Goal: Information Seeking & Learning: Learn about a topic

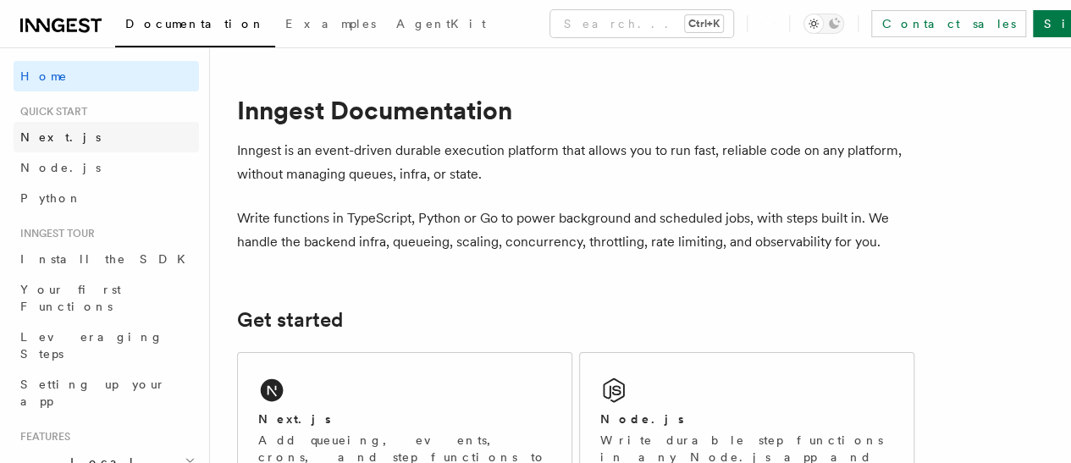
click at [94, 141] on link "Next.js" at bounding box center [106, 137] width 185 height 30
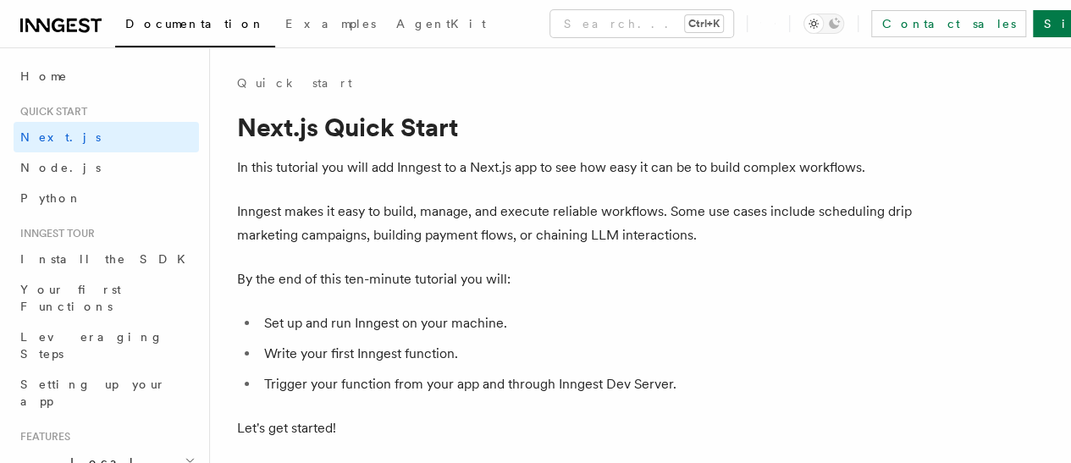
click at [0, 0] on plasmo-csui at bounding box center [0, 0] width 0 height 0
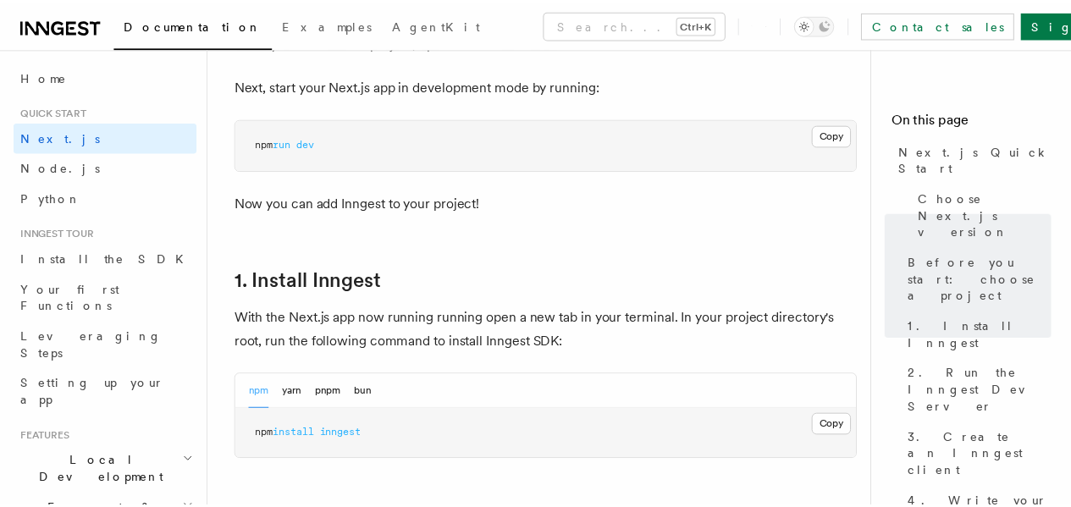
scroll to position [790, 0]
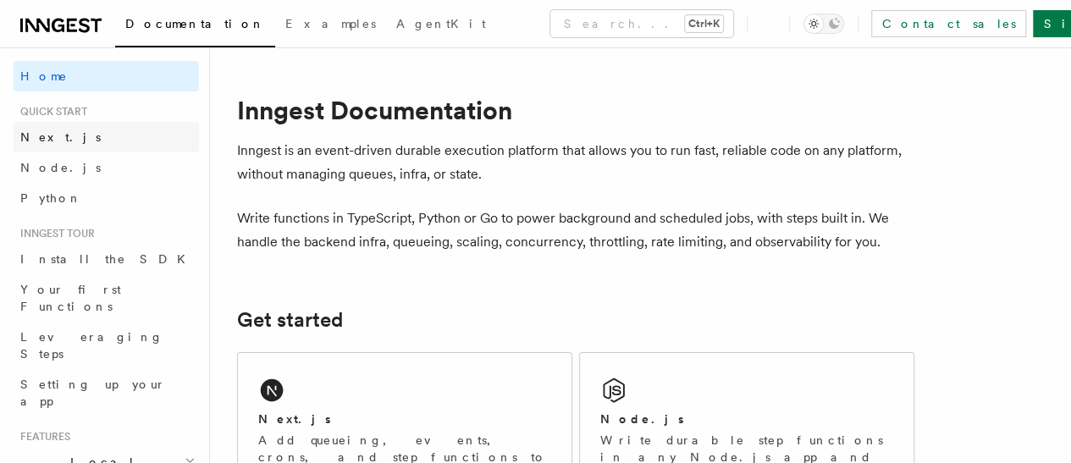
click at [78, 138] on link "Next.js" at bounding box center [106, 137] width 185 height 30
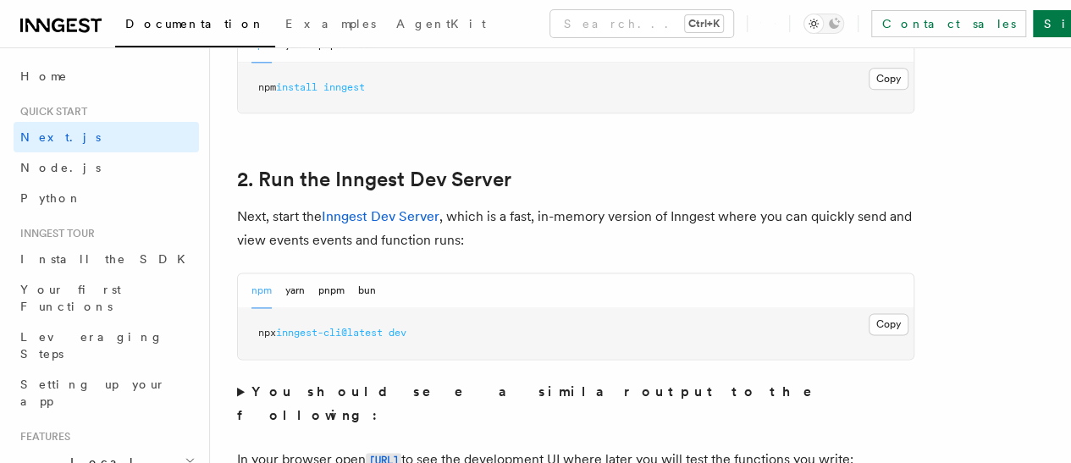
scroll to position [1259, 0]
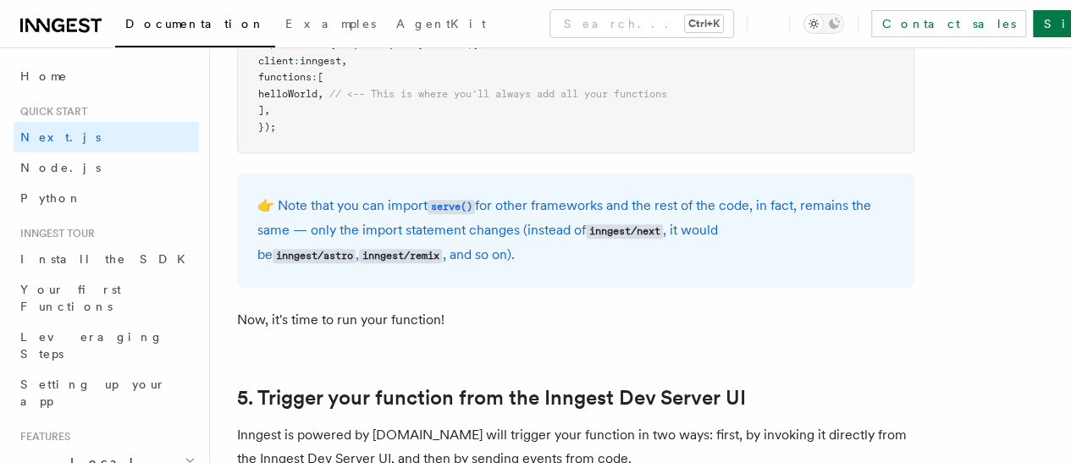
scroll to position [4564, 0]
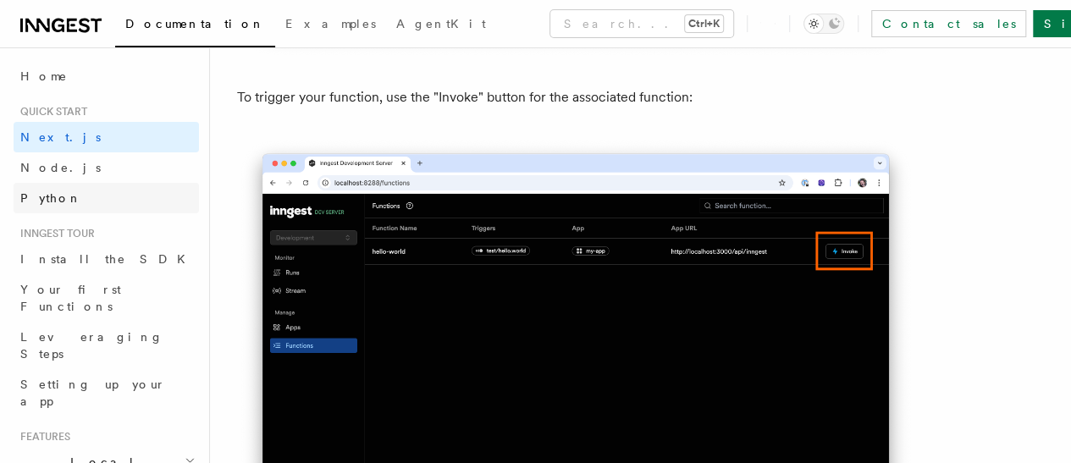
click at [68, 202] on link "Python" at bounding box center [106, 198] width 185 height 30
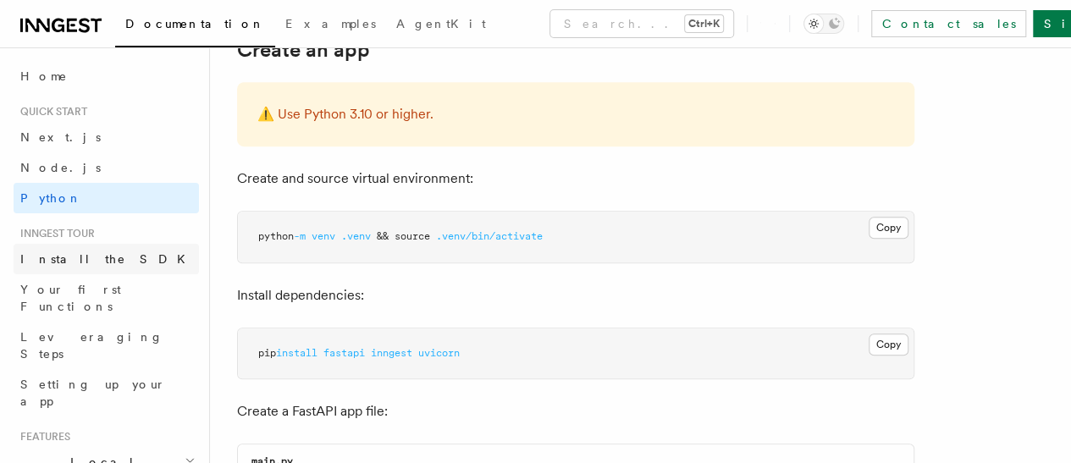
scroll to position [402, 0]
click at [113, 265] on link "Install the SDK" at bounding box center [106, 259] width 185 height 30
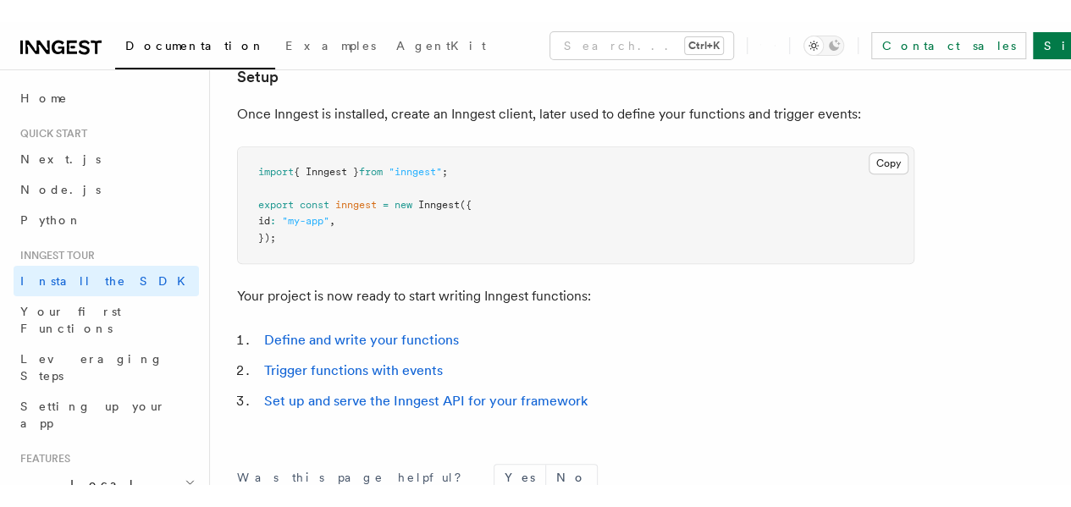
scroll to position [705, 0]
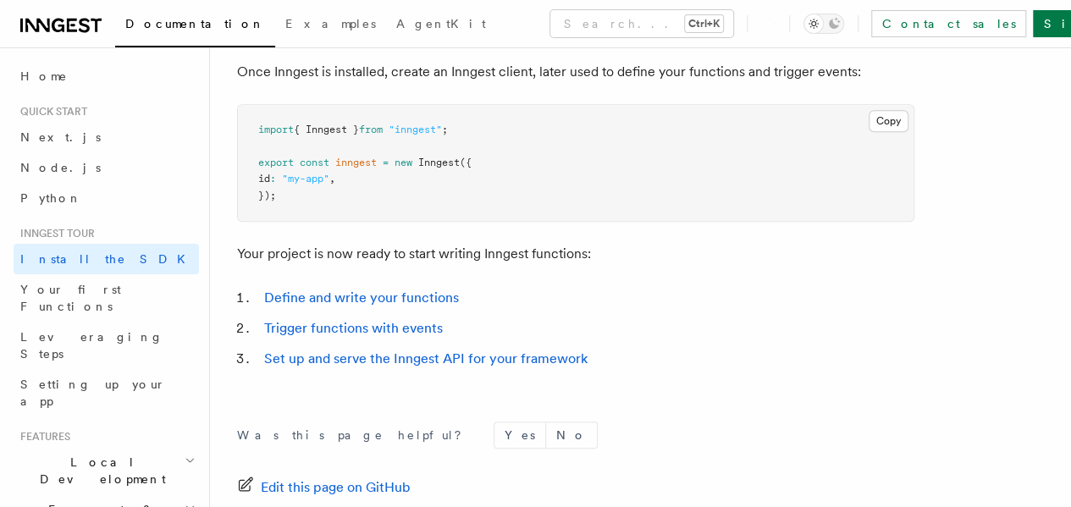
click at [91, 36] on div "Documentation Examples AgentKit Search... Ctrl+K Contact sales Sign Up" at bounding box center [535, 23] width 1071 height 47
click at [86, 32] on icon at bounding box center [60, 25] width 81 height 20
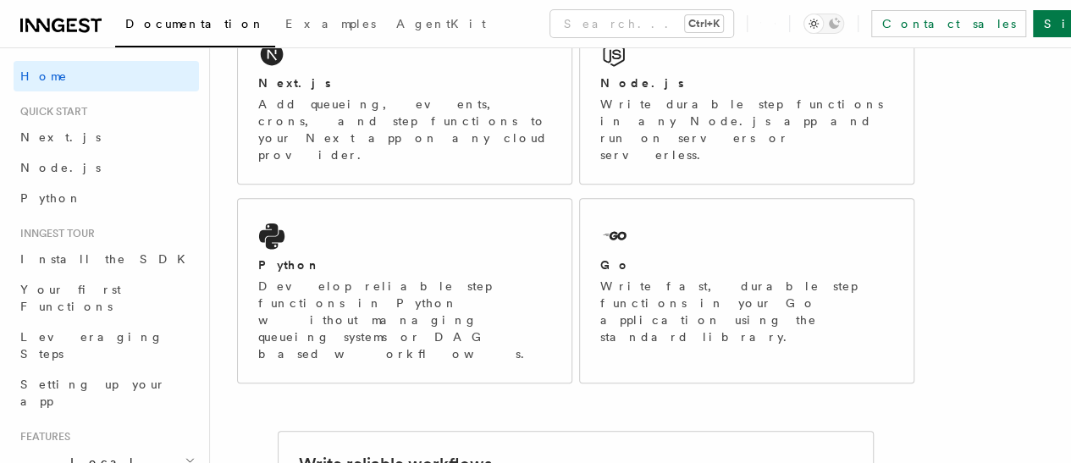
scroll to position [342, 0]
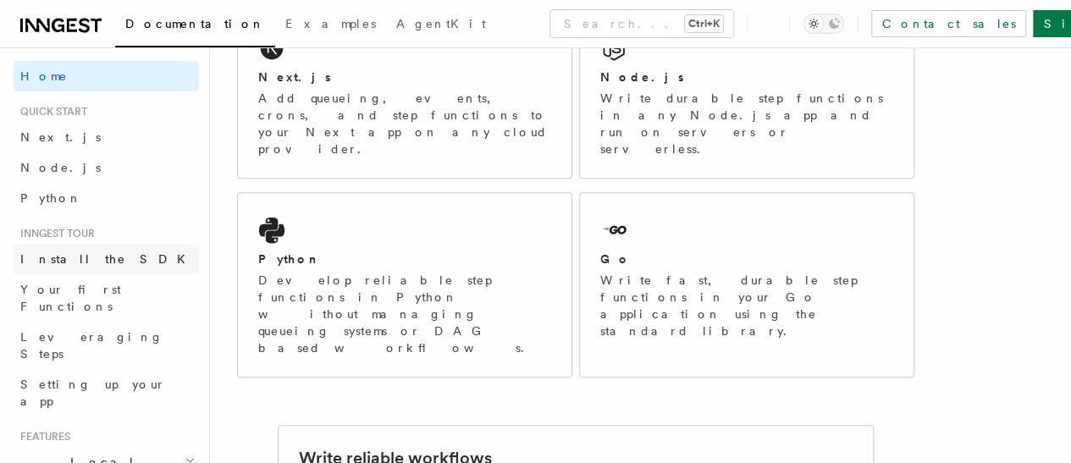
click at [115, 261] on link "Install the SDK" at bounding box center [106, 259] width 185 height 30
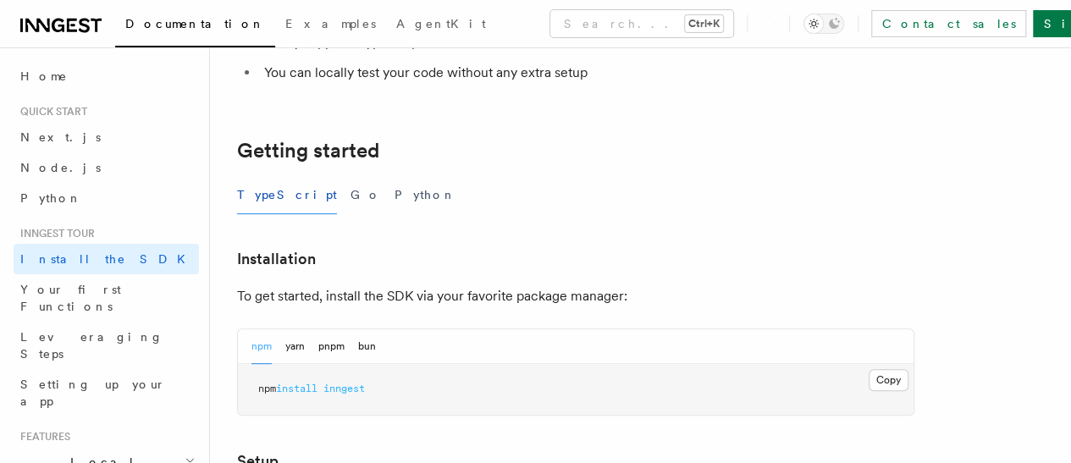
scroll to position [283, 0]
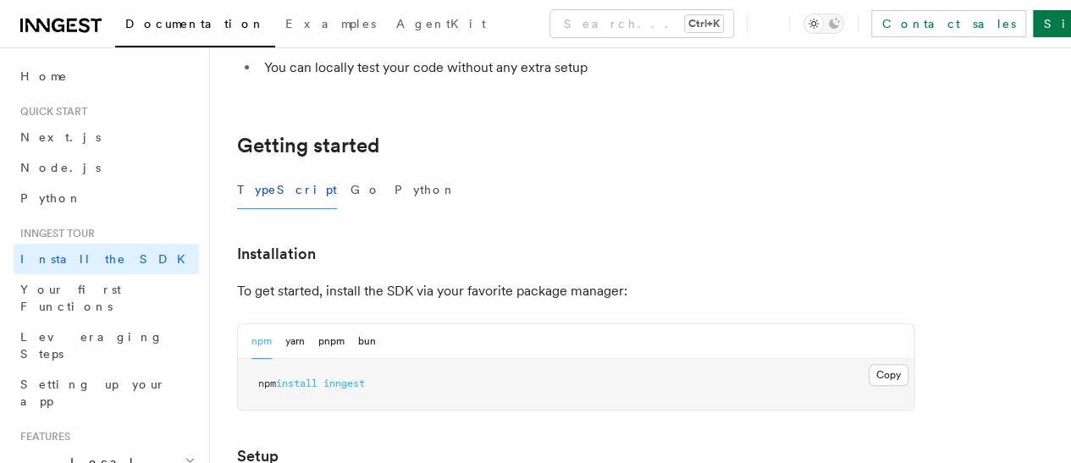
click at [0, 0] on link "Setup" at bounding box center [0, 0] width 0 height 0
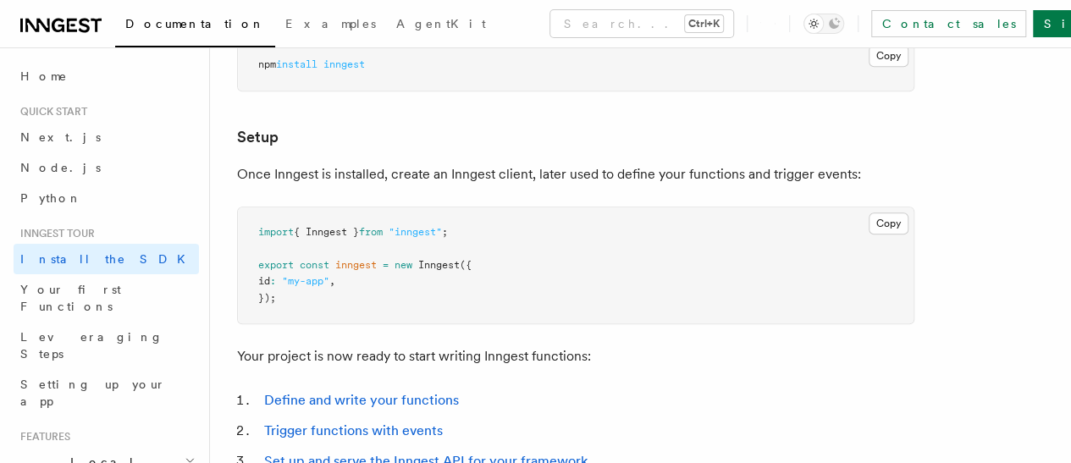
scroll to position [612, 0]
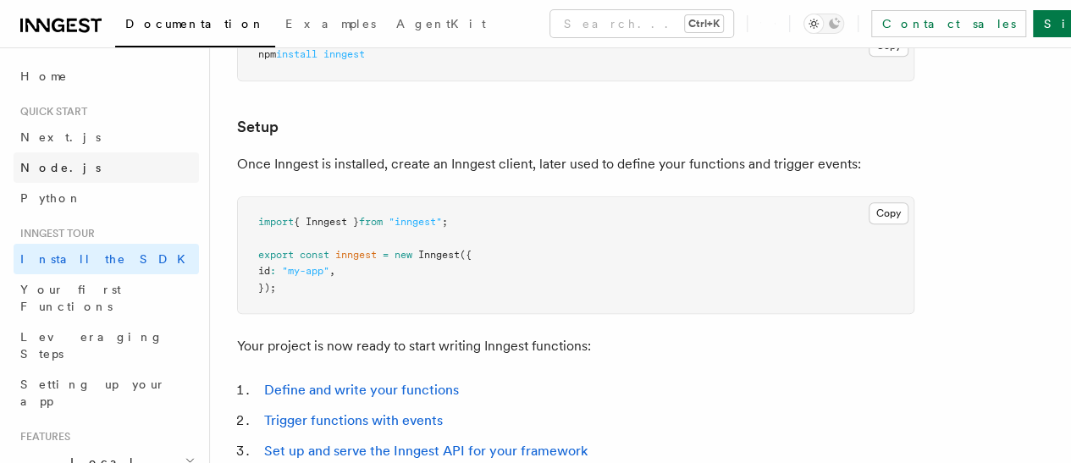
click at [102, 169] on link "Node.js" at bounding box center [106, 167] width 185 height 30
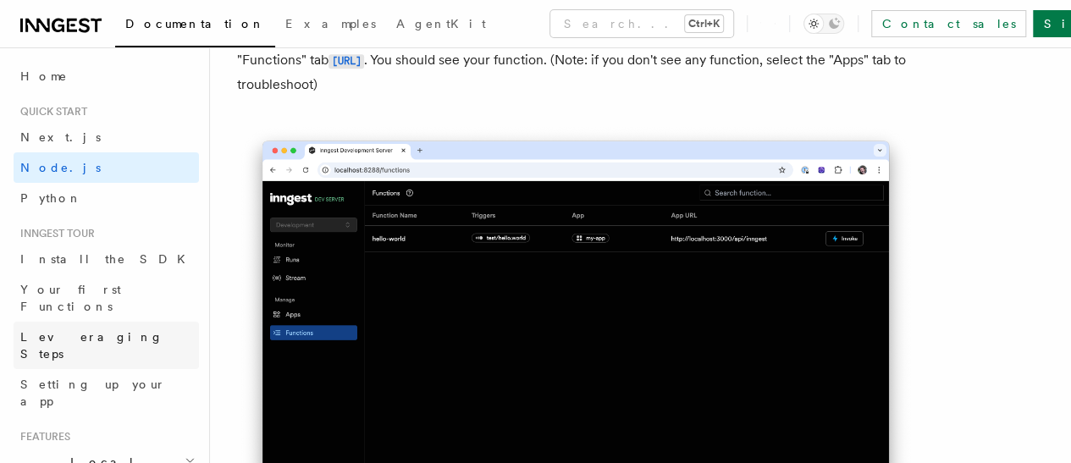
scroll to position [4139, 0]
click at [139, 254] on link "Install the SDK" at bounding box center [106, 259] width 185 height 30
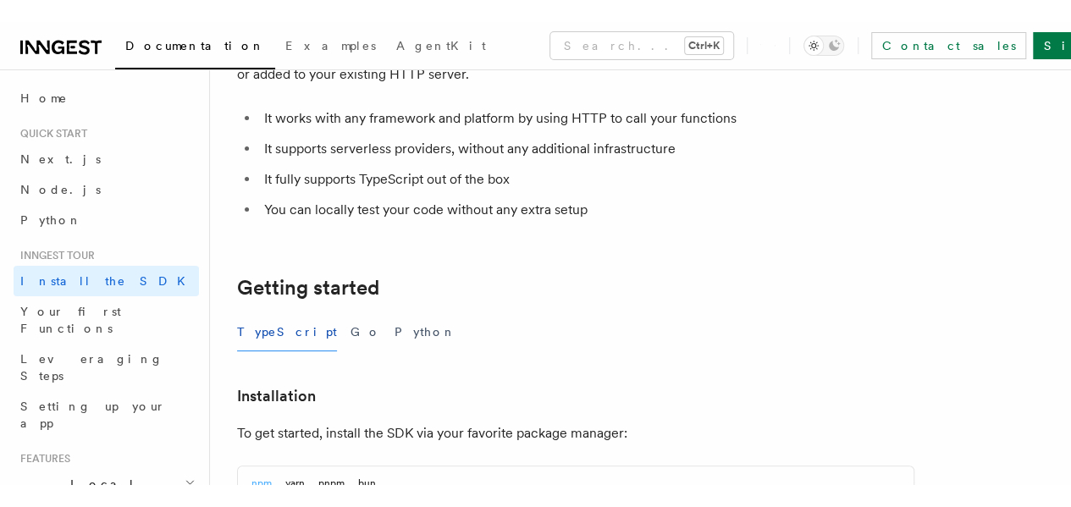
scroll to position [164, 0]
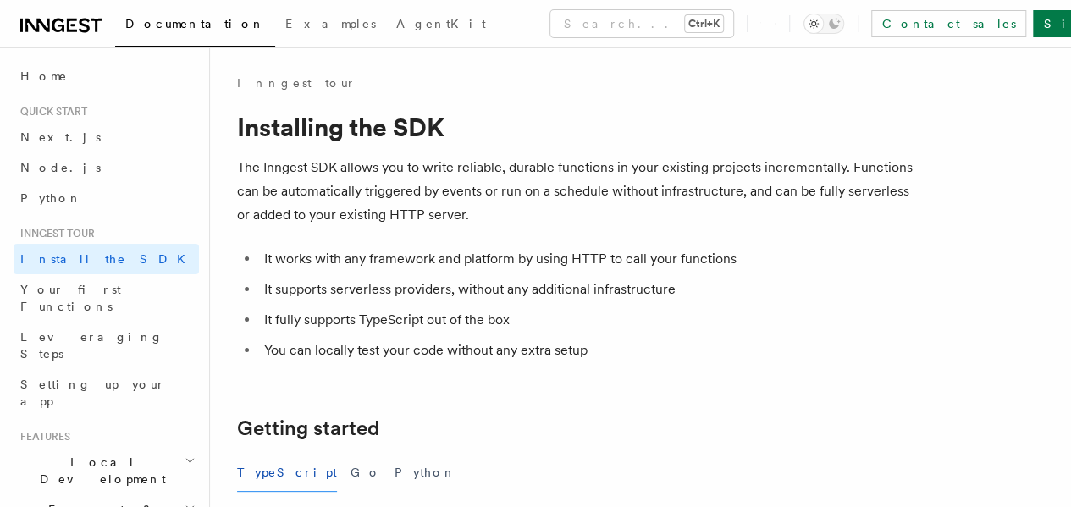
click at [64, 32] on icon at bounding box center [60, 25] width 81 height 20
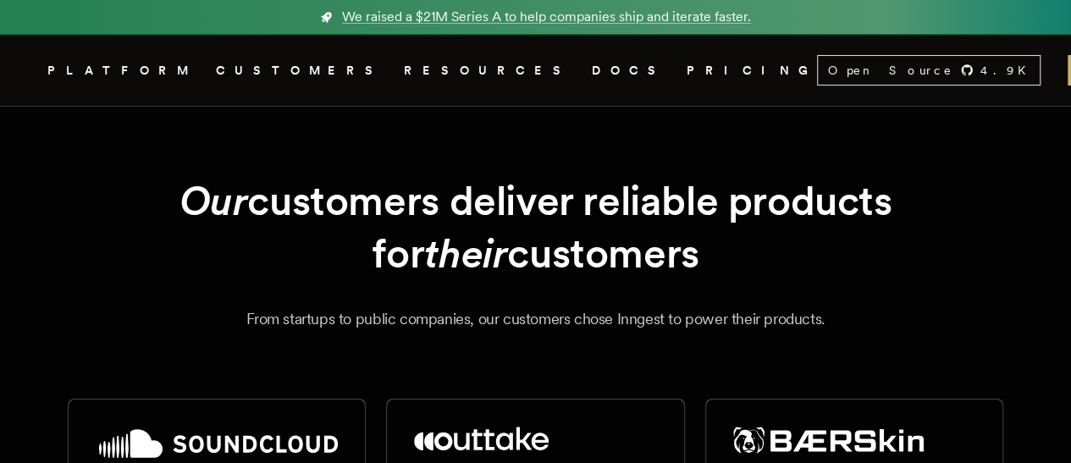
click at [592, 69] on link "DOCS" at bounding box center [629, 70] width 75 height 21
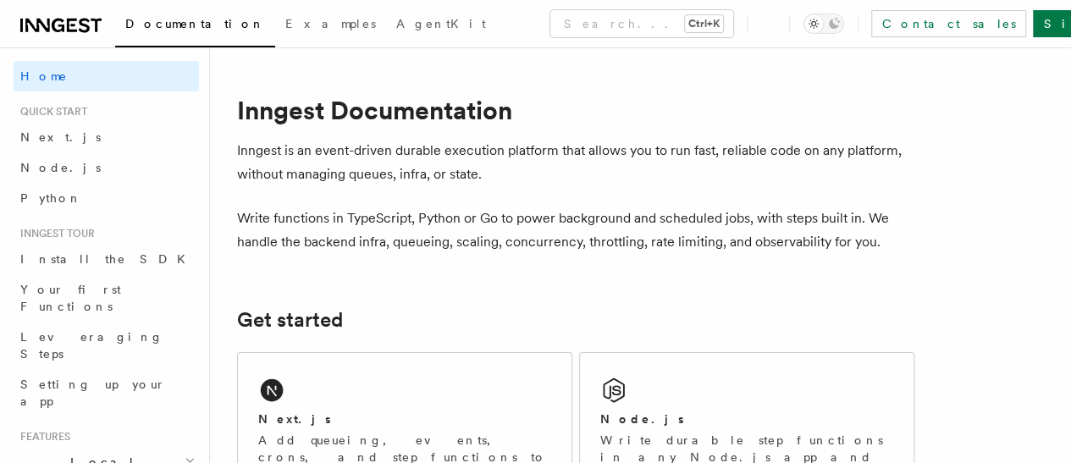
click at [0, 0] on plasmo-csui at bounding box center [0, 0] width 0 height 0
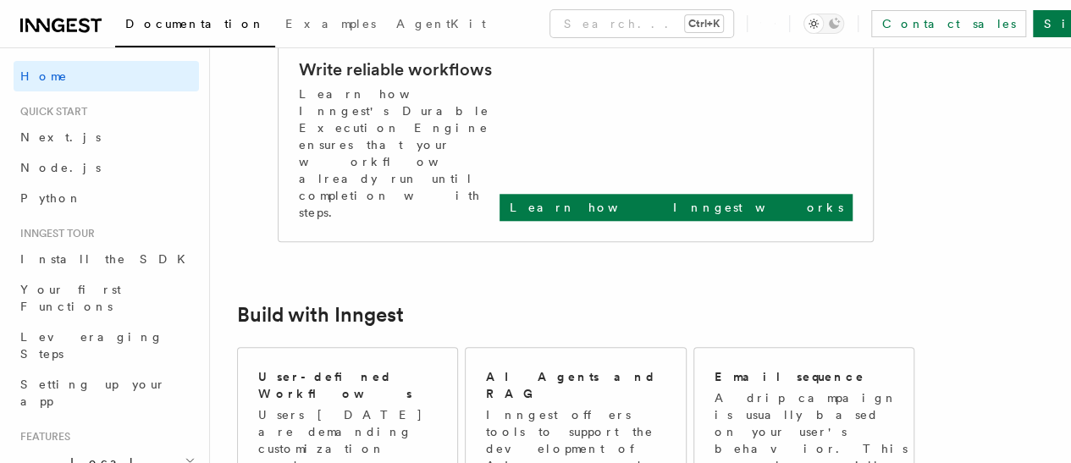
scroll to position [732, 0]
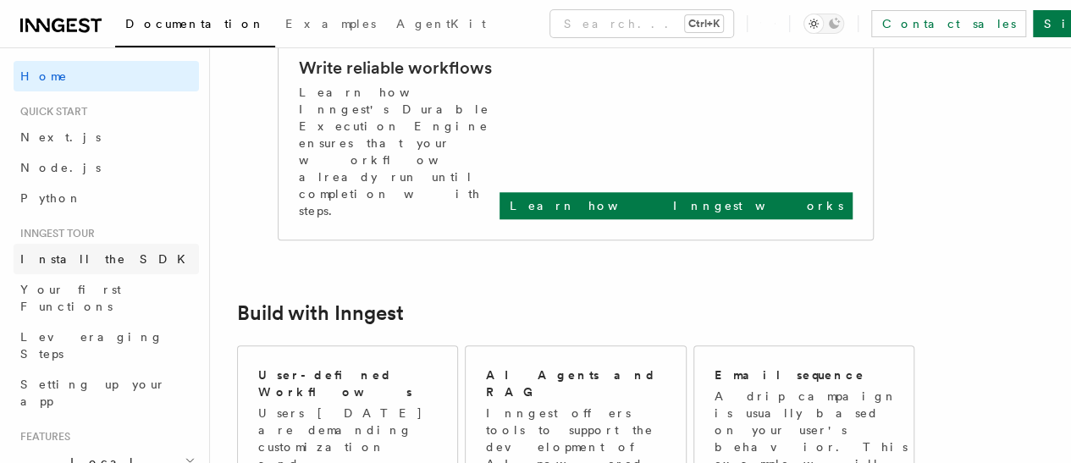
click at [46, 257] on span "Install the SDK" at bounding box center [107, 259] width 175 height 14
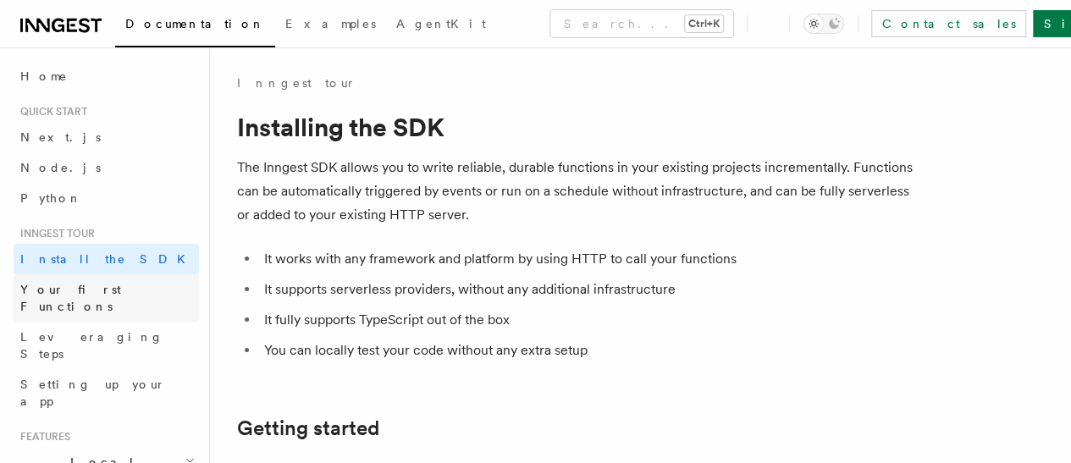
click at [88, 290] on span "Your first Functions" at bounding box center [70, 298] width 101 height 30
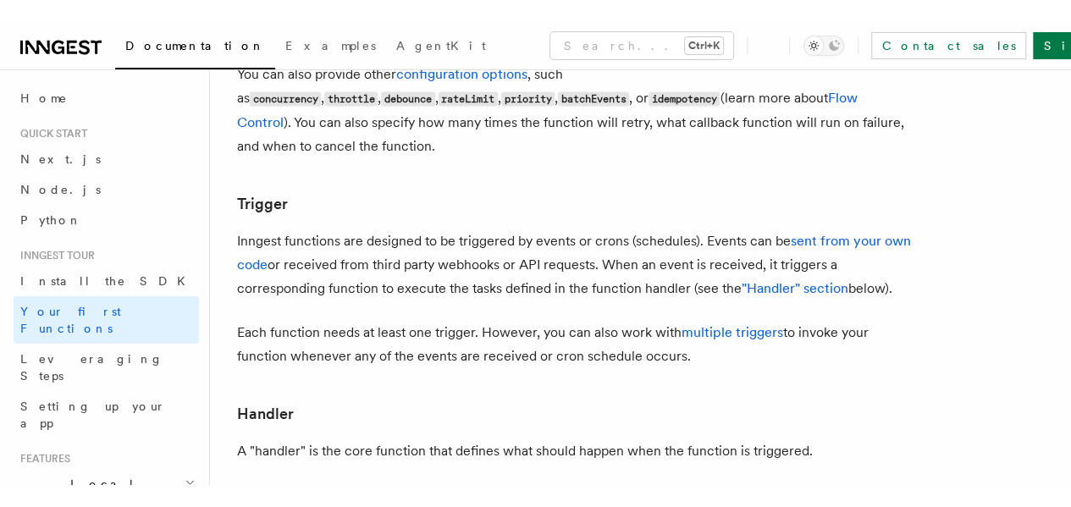
scroll to position [1699, 0]
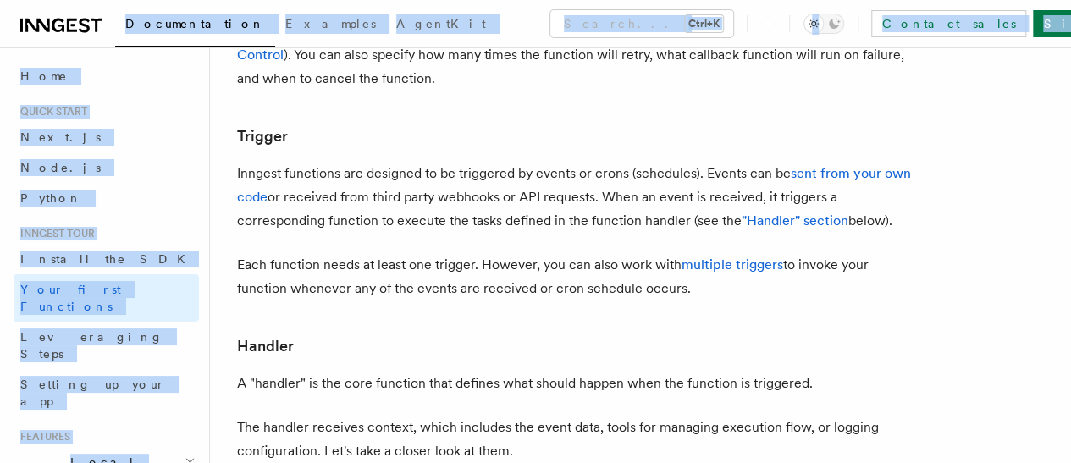
drag, startPoint x: 918, startPoint y: 131, endPoint x: 920, endPoint y: 69, distance: 61.8
click at [920, 69] on html "Documentation Examples AgentKit Search... Ctrl+K Contact sales Sign Up Search..…" at bounding box center [535, 411] width 1071 height 4220
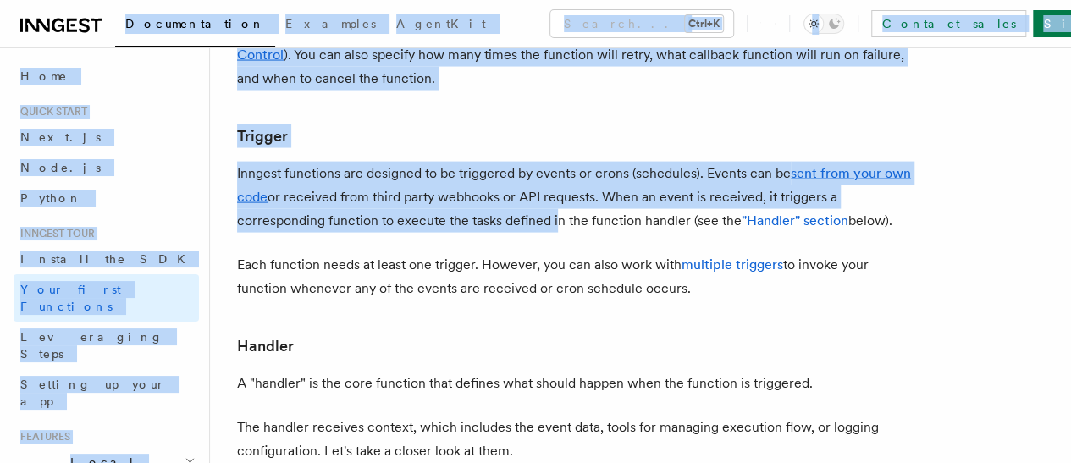
drag, startPoint x: 920, startPoint y: 399, endPoint x: 723, endPoint y: 258, distance: 242.3
click at [614, 170] on html "Documentation Examples AgentKit Search... Ctrl+K Contact sales Sign Up Search..…" at bounding box center [535, 411] width 1071 height 4220
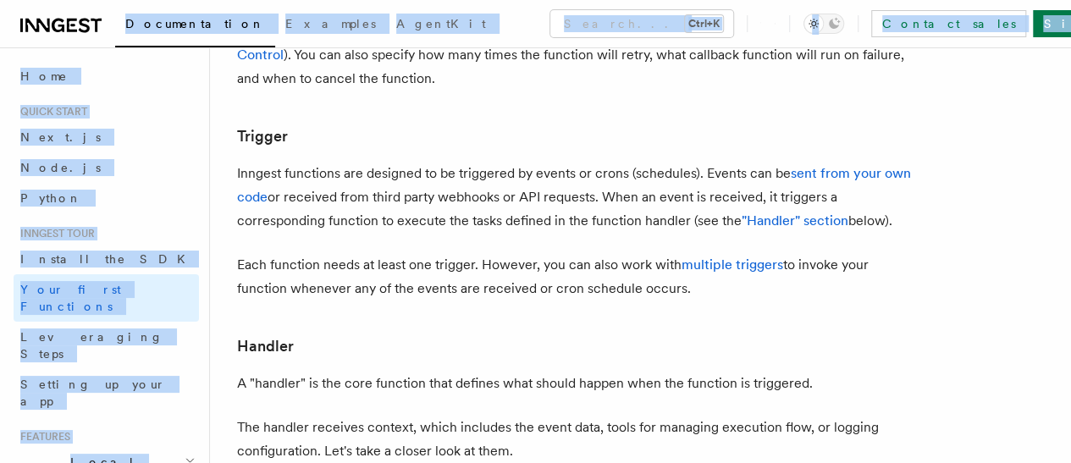
drag, startPoint x: 794, startPoint y: 372, endPoint x: 969, endPoint y: 180, distance: 259.0
click at [969, 180] on html "Documentation Examples AgentKit Search... Ctrl+K Contact sales Sign Up Search..…" at bounding box center [535, 411] width 1071 height 4220
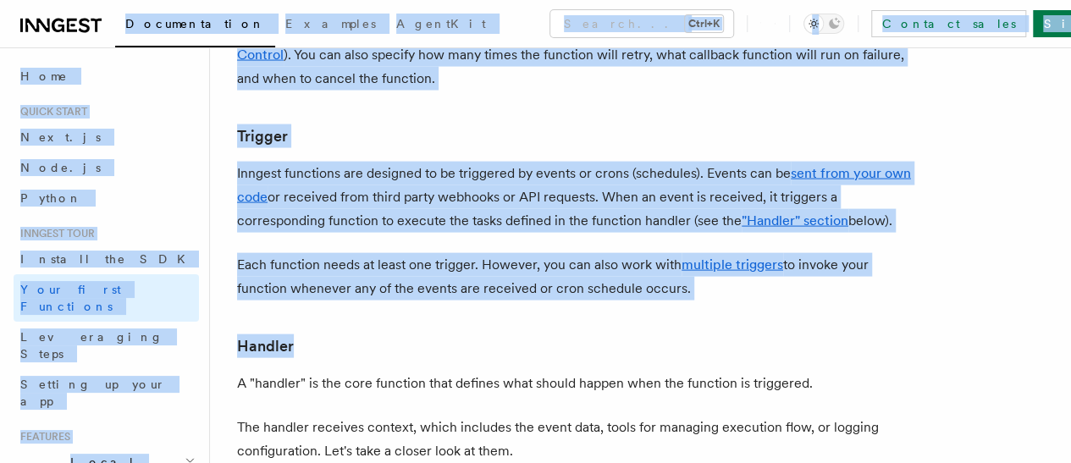
drag, startPoint x: 841, startPoint y: 334, endPoint x: 825, endPoint y: 270, distance: 66.3
click at [825, 270] on html "Documentation Examples AgentKit Search... Ctrl+K Contact sales Sign Up Search..…" at bounding box center [535, 411] width 1071 height 4220
